Goal: Task Accomplishment & Management: Manage account settings

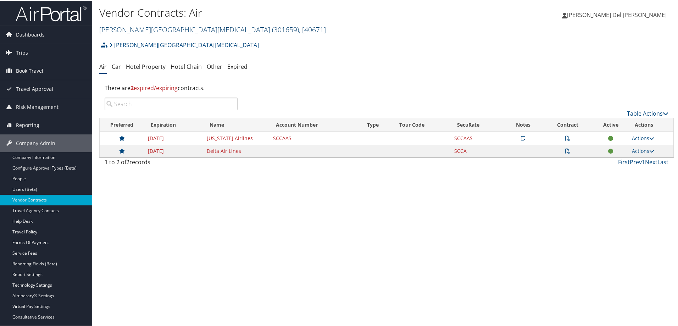
click at [165, 26] on link "Fred Hutchinson Cancer Center ( 301659 ) , [ 40671 ]" at bounding box center [212, 29] width 226 height 10
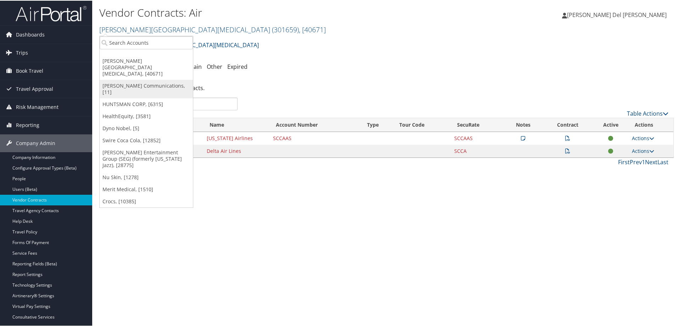
click at [139, 79] on link "[PERSON_NAME] Communications, [11]" at bounding box center [146, 88] width 93 height 18
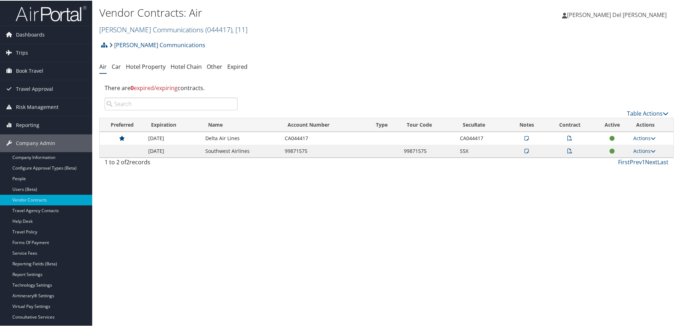
click at [156, 29] on link "Sorenson Communications ( 044417 ) , [ 11 ]" at bounding box center [173, 29] width 148 height 10
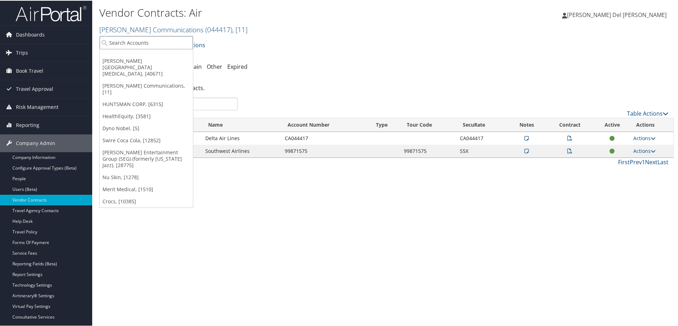
click at [122, 44] on input "search" at bounding box center [146, 41] width 93 height 13
type input "nice"
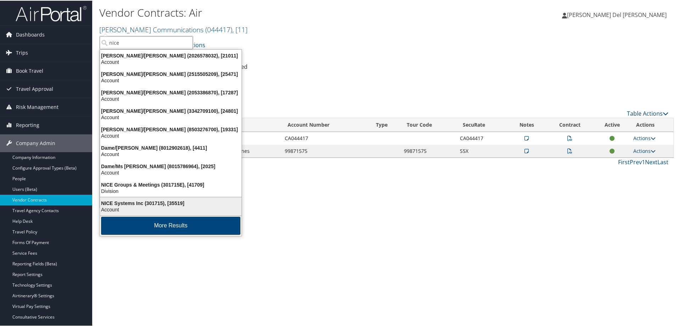
click at [149, 201] on div "NICE Systems Inc (301715), [35519]" at bounding box center [171, 202] width 150 height 6
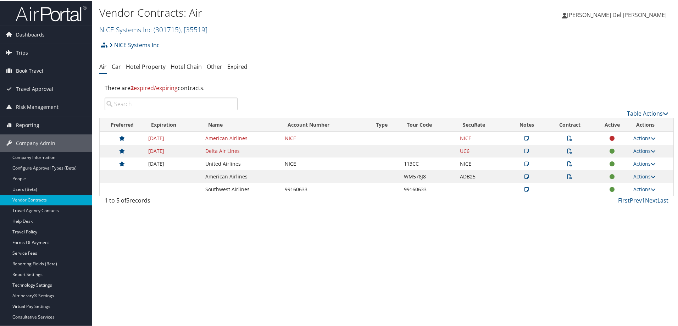
drag, startPoint x: 641, startPoint y: 176, endPoint x: 636, endPoint y: 188, distance: 13.6
click at [641, 176] on link "Actions" at bounding box center [644, 175] width 22 height 7
click at [627, 208] on link "Edit Contract" at bounding box center [627, 210] width 47 height 12
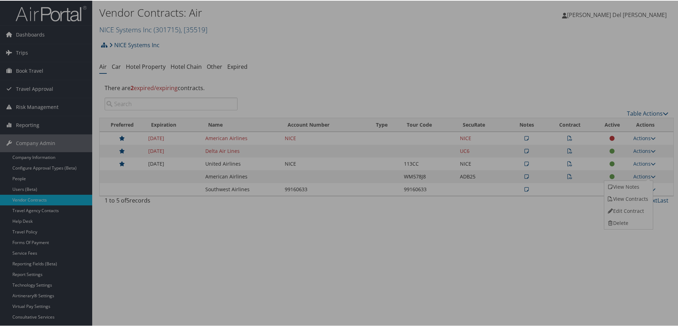
select select "[object Object]"
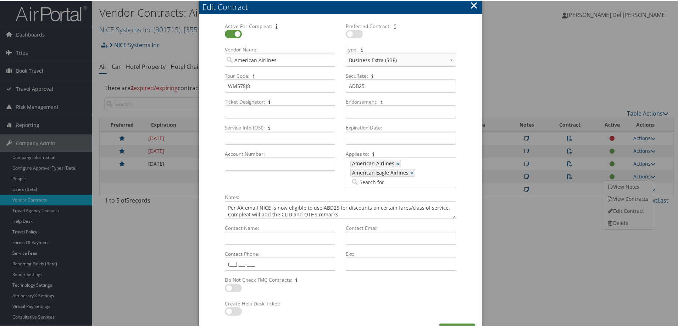
click at [472, 1] on button "×" at bounding box center [474, 5] width 8 height 14
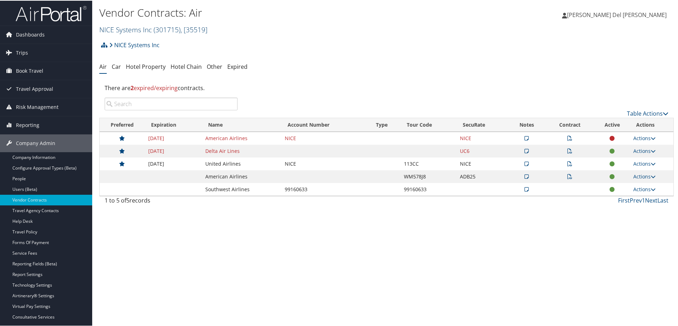
drag, startPoint x: 186, startPoint y: 25, endPoint x: 180, endPoint y: 28, distance: 6.5
click at [186, 25] on span ", [ 35519 ]" at bounding box center [193, 29] width 27 height 10
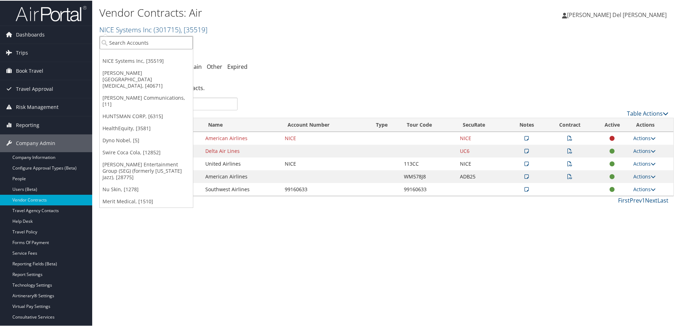
click at [128, 45] on input "search" at bounding box center [146, 41] width 93 height 13
type input "healthequ"
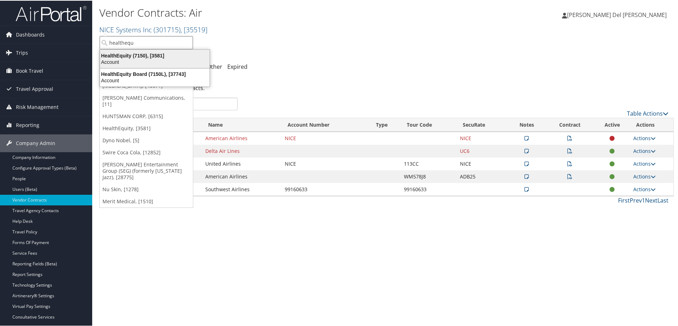
click at [125, 55] on div "HealthEquity (7150), [3581]" at bounding box center [155, 55] width 118 height 6
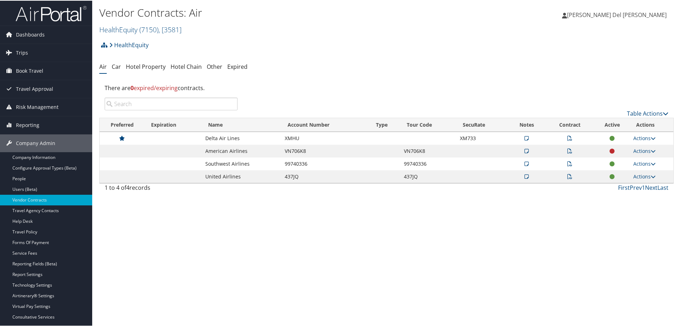
click at [568, 137] on icon at bounding box center [569, 137] width 5 height 5
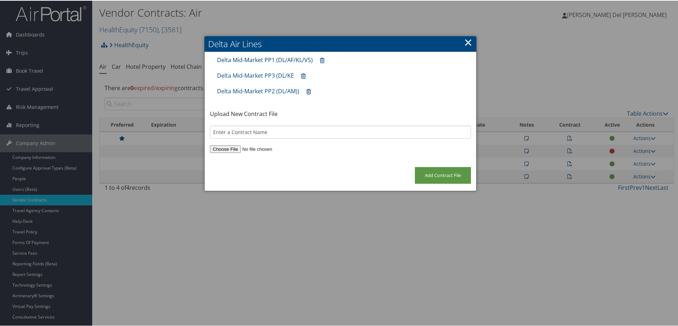
click at [296, 55] on link "Delta Mid-Market PP1 (DL/AF/KL/VS)" at bounding box center [265, 59] width 96 height 8
click at [295, 76] on div "Delta Mid-Market PP3 (DL/KE" at bounding box center [340, 75] width 254 height 16
click at [257, 71] on link "Delta Mid-Market PP3 (DL/KE" at bounding box center [255, 75] width 77 height 8
click at [254, 90] on link "Delta Mid-Market PP2 (DL/AM))" at bounding box center [258, 90] width 82 height 8
click at [466, 45] on link "×" at bounding box center [468, 41] width 8 height 14
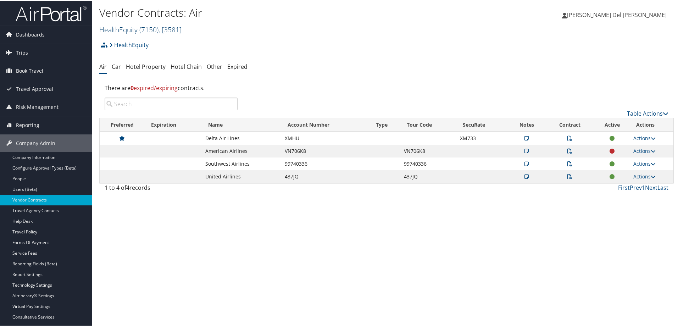
click at [164, 28] on span ", [ 3581 ]" at bounding box center [169, 29] width 23 height 10
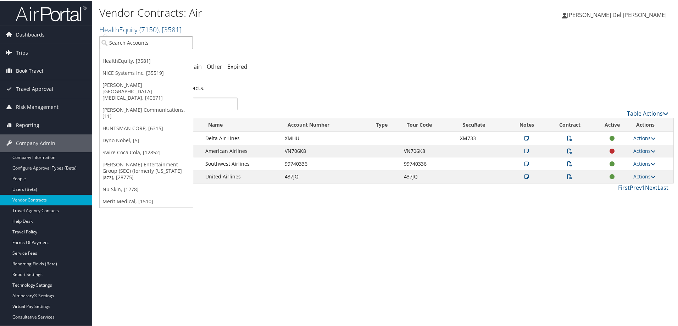
click at [148, 43] on input "search" at bounding box center [146, 41] width 93 height 13
type input "godaddy"
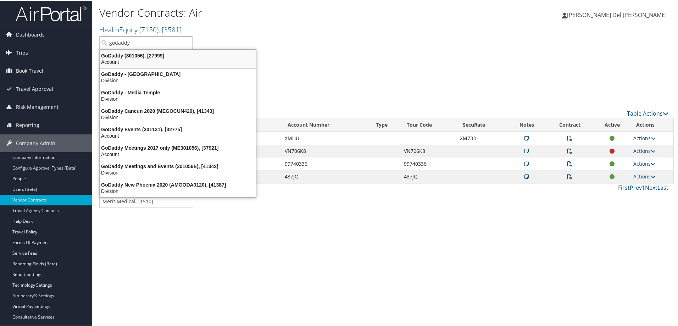
drag, startPoint x: 149, startPoint y: 49, endPoint x: 173, endPoint y: 62, distance: 26.5
click at [148, 49] on li "GoDaddy (301056), [27999] Account" at bounding box center [178, 58] width 157 height 19
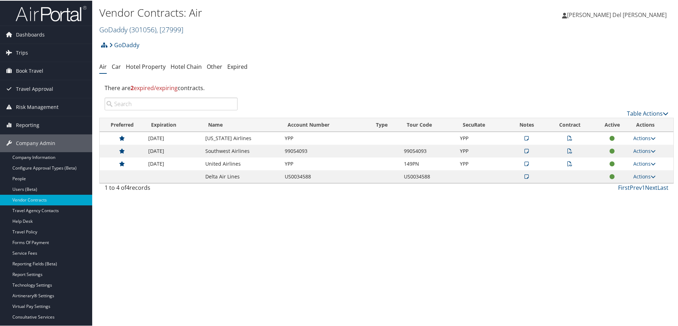
click at [161, 30] on span ", [ 27999 ]" at bounding box center [169, 29] width 27 height 10
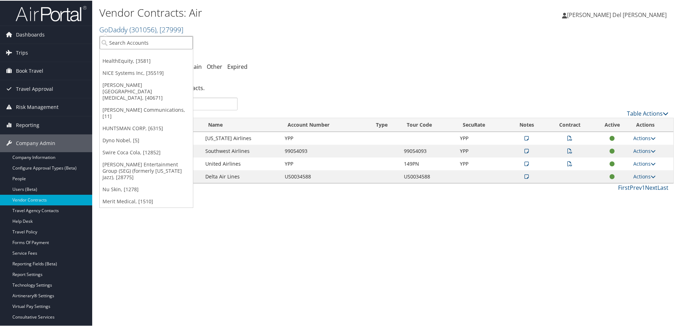
click at [164, 41] on input "search" at bounding box center [146, 41] width 93 height 13
type input "american"
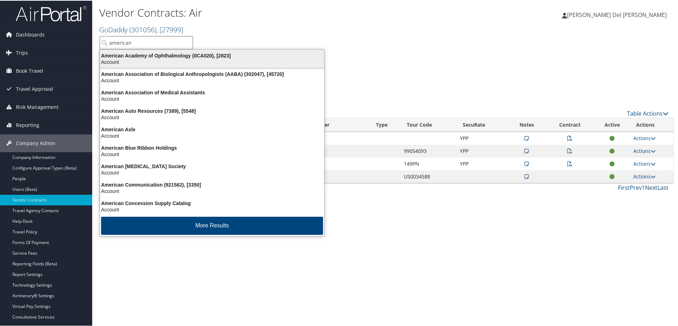
drag, startPoint x: 154, startPoint y: 41, endPoint x: 105, endPoint y: 49, distance: 50.2
click at [105, 49] on ul "american HealthEquity, [3581] NICE Systems Inc, [35519] Fred Hutchinson Cancer …" at bounding box center [146, 121] width 94 height 172
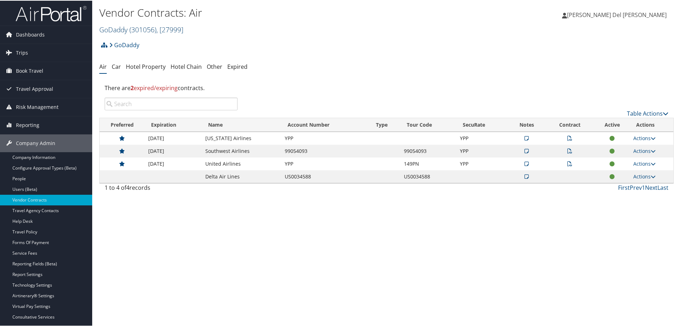
click at [166, 28] on span ", [ 27999 ]" at bounding box center [169, 29] width 27 height 10
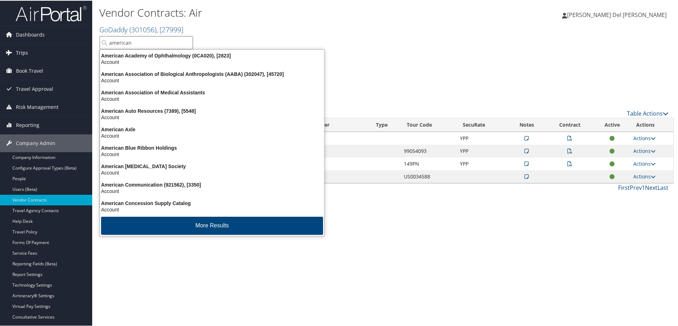
drag, startPoint x: 150, startPoint y: 41, endPoint x: 27, endPoint y: 44, distance: 122.6
click at [27, 44] on div "Dashboards AirPortal 360™ (Manager) AirPortal 360™ (Agent) My Travel Dashboard …" at bounding box center [340, 163] width 680 height 326
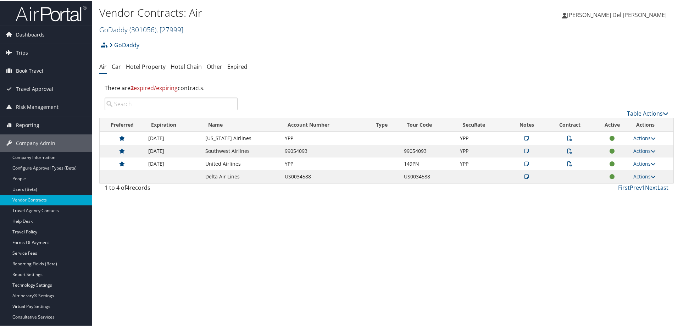
click at [151, 28] on span "( 301056 )" at bounding box center [142, 29] width 27 height 10
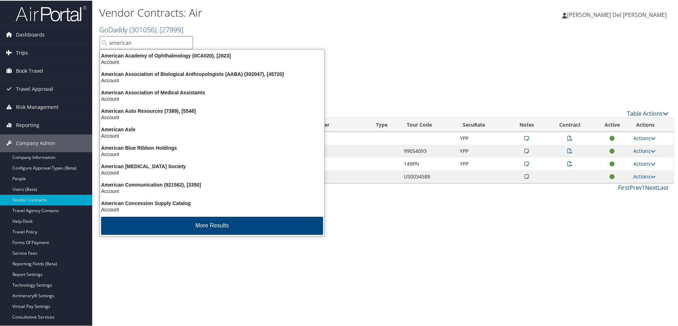
drag, startPoint x: 133, startPoint y: 40, endPoint x: 55, endPoint y: 45, distance: 78.1
click at [55, 45] on div "Dashboards AirPortal 360™ (Manager) AirPortal 360™ (Agent) My Travel Dashboard …" at bounding box center [340, 163] width 680 height 326
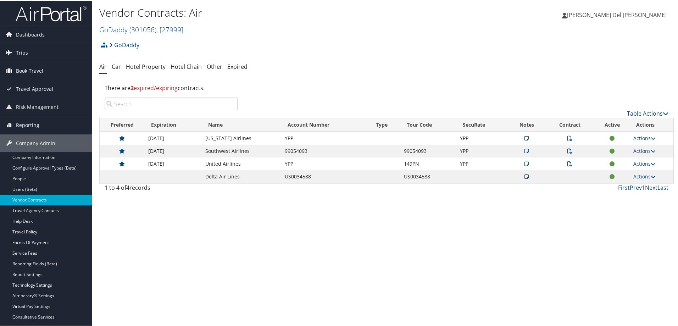
click at [136, 23] on div "Vendor Contracts: Air GoDaddy ( 301056 ) , [ 27999 ] HealthEquity NICE Systems …" at bounding box center [290, 20] width 383 height 30
click at [136, 31] on span "( 301056 )" at bounding box center [142, 29] width 27 height 10
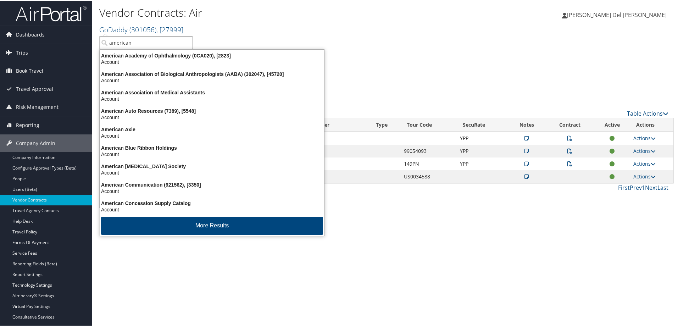
click at [122, 39] on input "american" at bounding box center [146, 41] width 93 height 13
type input "nice"
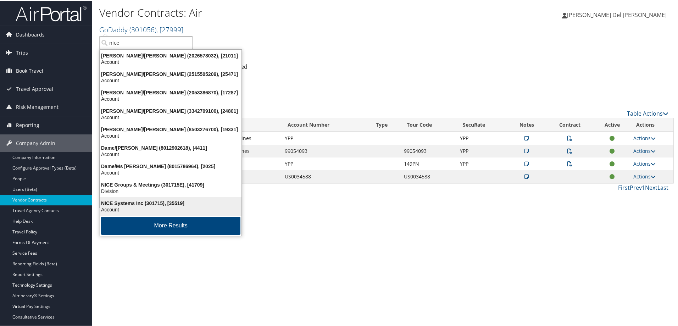
click at [183, 205] on div "NICE Systems Inc (301715), [35519]" at bounding box center [171, 202] width 150 height 6
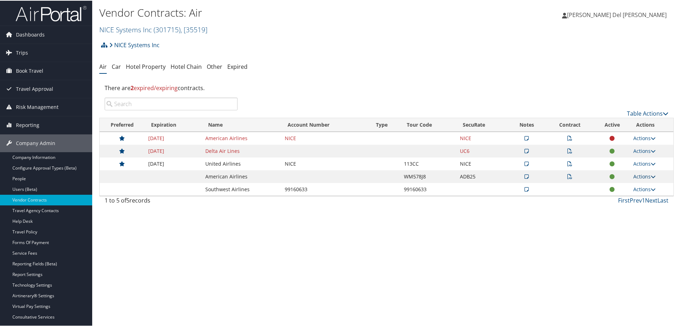
click at [640, 177] on link "Actions" at bounding box center [644, 175] width 22 height 7
click at [621, 210] on link "Edit Contract" at bounding box center [627, 210] width 47 height 12
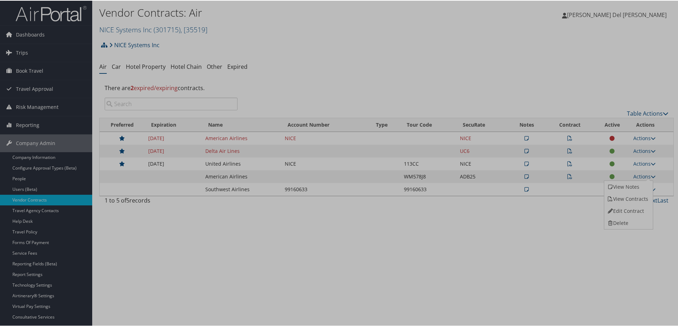
select select "[object Object]"
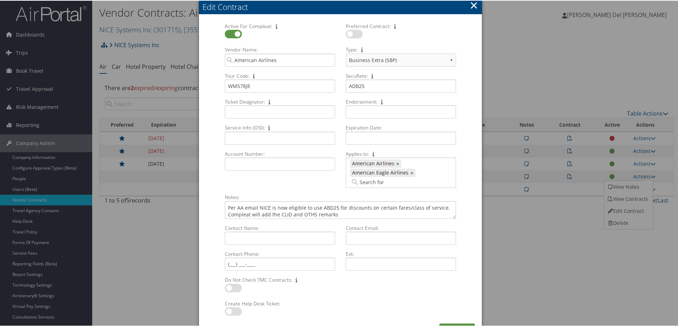
click at [476, 4] on button "×" at bounding box center [474, 5] width 8 height 14
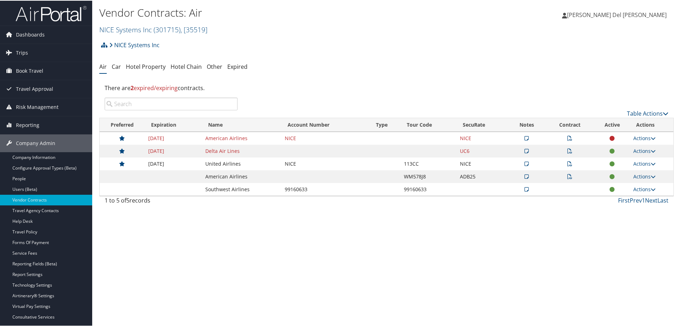
click at [567, 175] on icon at bounding box center [569, 175] width 5 height 5
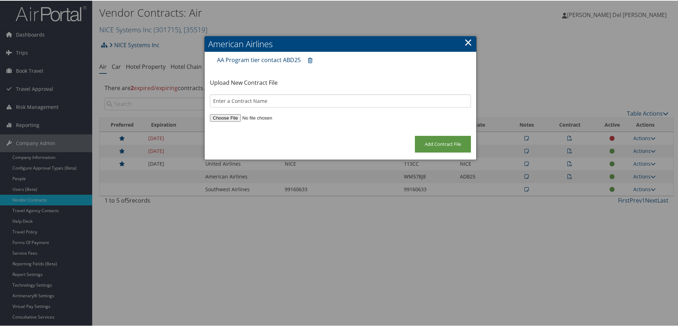
click at [261, 61] on link "AA Program tier contact ABD25" at bounding box center [259, 59] width 84 height 8
click at [465, 41] on link "×" at bounding box center [468, 41] width 8 height 14
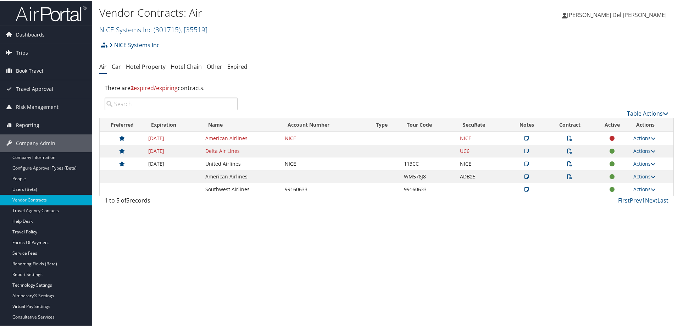
click at [567, 177] on icon at bounding box center [569, 175] width 5 height 5
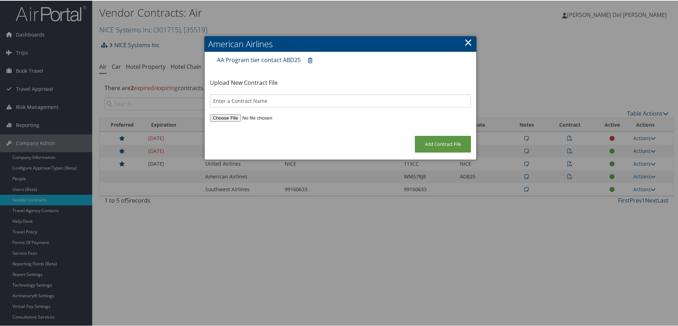
click at [277, 56] on link "AA Program tier contact ABD25" at bounding box center [259, 59] width 84 height 8
click at [465, 42] on link "×" at bounding box center [468, 41] width 8 height 14
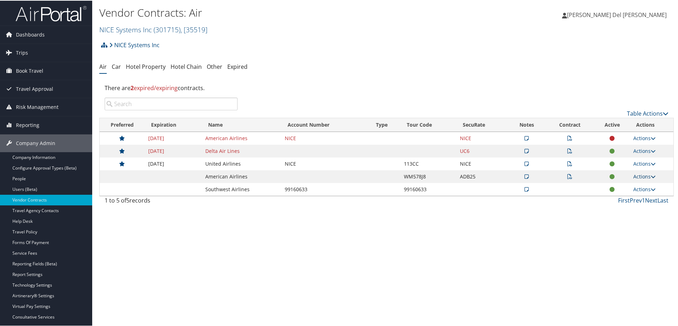
click at [640, 175] on link "Actions" at bounding box center [644, 175] width 22 height 7
click at [494, 72] on div "NICE Systems Inc Account Structure NICE Systems Inc (301715) ACTIVE Create Chil…" at bounding box center [386, 122] width 574 height 170
click at [640, 175] on link "Actions" at bounding box center [644, 175] width 22 height 7
click at [630, 199] on link "View Contracts" at bounding box center [627, 198] width 47 height 12
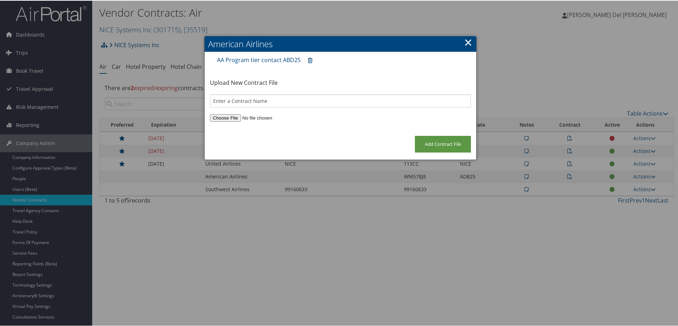
click at [465, 42] on link "×" at bounding box center [468, 41] width 8 height 14
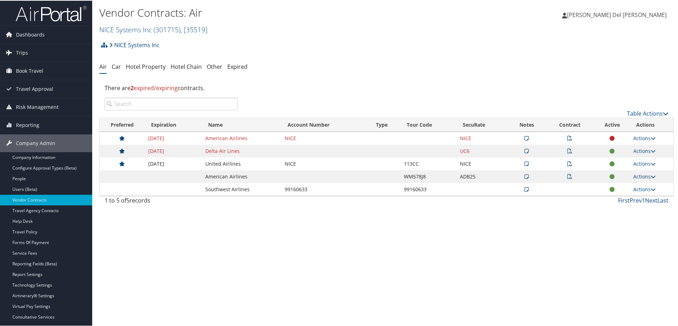
click at [638, 173] on link "Actions" at bounding box center [644, 175] width 22 height 7
click at [635, 209] on link "Edit Contract" at bounding box center [627, 210] width 47 height 12
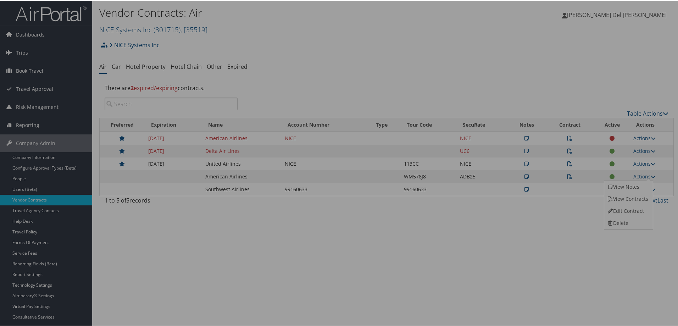
select select "[object Object]"
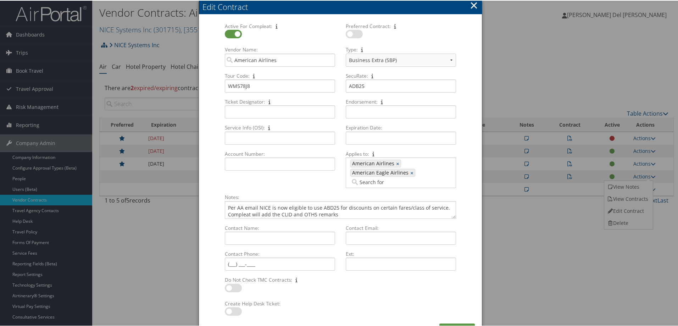
drag, startPoint x: 472, startPoint y: 4, endPoint x: 492, endPoint y: 31, distance: 33.7
click at [472, 5] on button "×" at bounding box center [474, 5] width 8 height 14
